Goal: Information Seeking & Learning: Learn about a topic

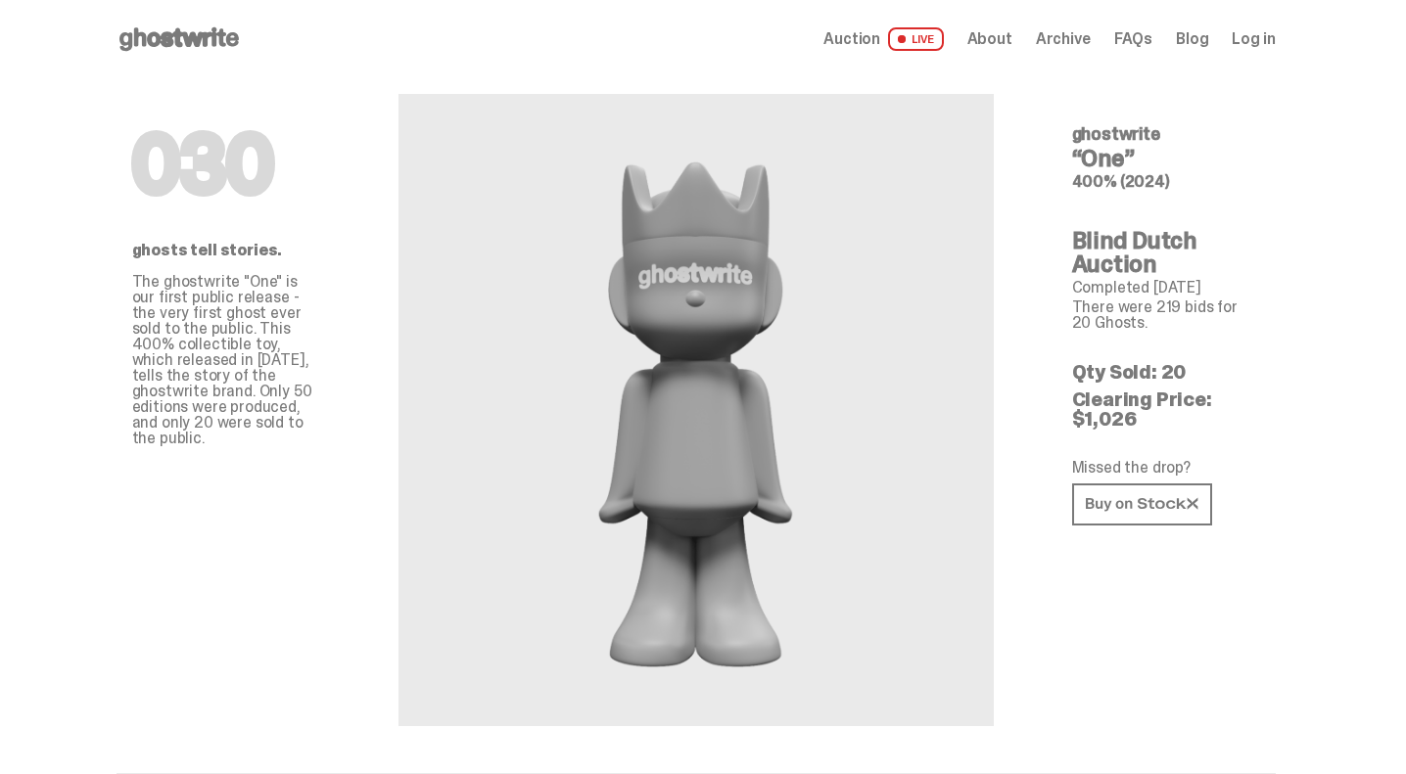
drag, startPoint x: 1144, startPoint y: 427, endPoint x: 1066, endPoint y: 117, distance: 319.1
click at [1064, 123] on div "030 ghostwrite “One” 400% (2024) Blind Dutch Auction Completed Aug 15, 2024 The…" at bounding box center [1166, 402] width 282 height 648
click at [1077, 143] on div "030 ghostwrite “One” 400% (2024) Blind Dutch Auction Completed Aug 15, 2024 The…" at bounding box center [1166, 402] width 282 height 648
drag, startPoint x: 1079, startPoint y: 128, endPoint x: 1146, endPoint y: 419, distance: 298.4
click at [1146, 418] on div "030 ghostwrite “One” 400% (2024) Blind Dutch Auction Completed Aug 15, 2024 The…" at bounding box center [1166, 402] width 282 height 648
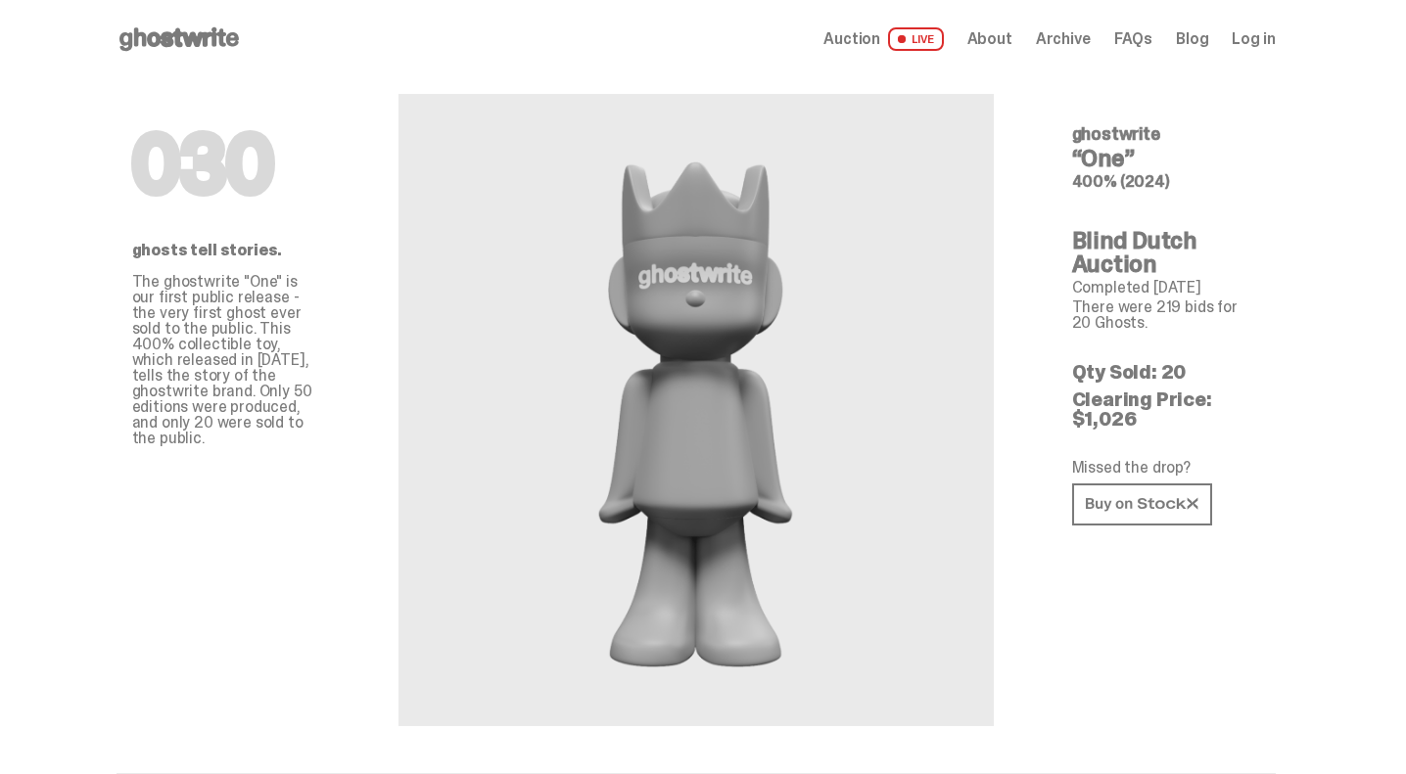
click at [1158, 417] on p "Clearing Price: $1,026" at bounding box center [1166, 409] width 188 height 39
drag, startPoint x: 1158, startPoint y: 417, endPoint x: 1057, endPoint y: 47, distance: 383.5
click at [1137, 521] on link at bounding box center [1142, 505] width 140 height 42
click at [1195, 169] on h4 "“One”" at bounding box center [1166, 158] width 188 height 23
